Goal: Find specific fact: Find specific fact

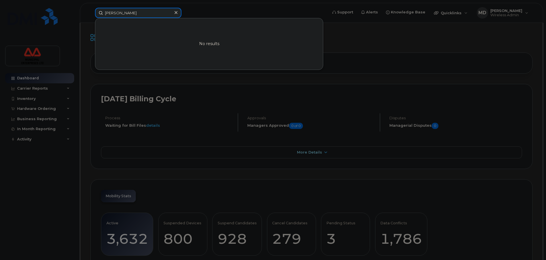
drag, startPoint x: 117, startPoint y: 14, endPoint x: 72, endPoint y: 15, distance: 44.8
click at [90, 15] on div "[PERSON_NAME] No results" at bounding box center [209, 13] width 238 height 10
paste input "7092828391"
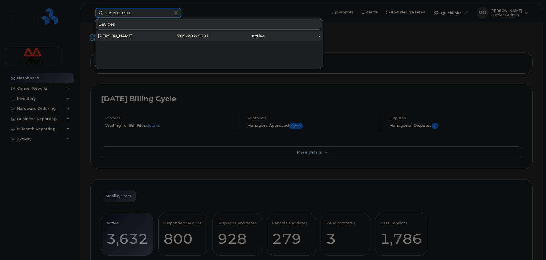
type input "7092828391"
click at [123, 36] on div "[PERSON_NAME]" at bounding box center [126, 36] width 56 height 6
